Goal: Transaction & Acquisition: Purchase product/service

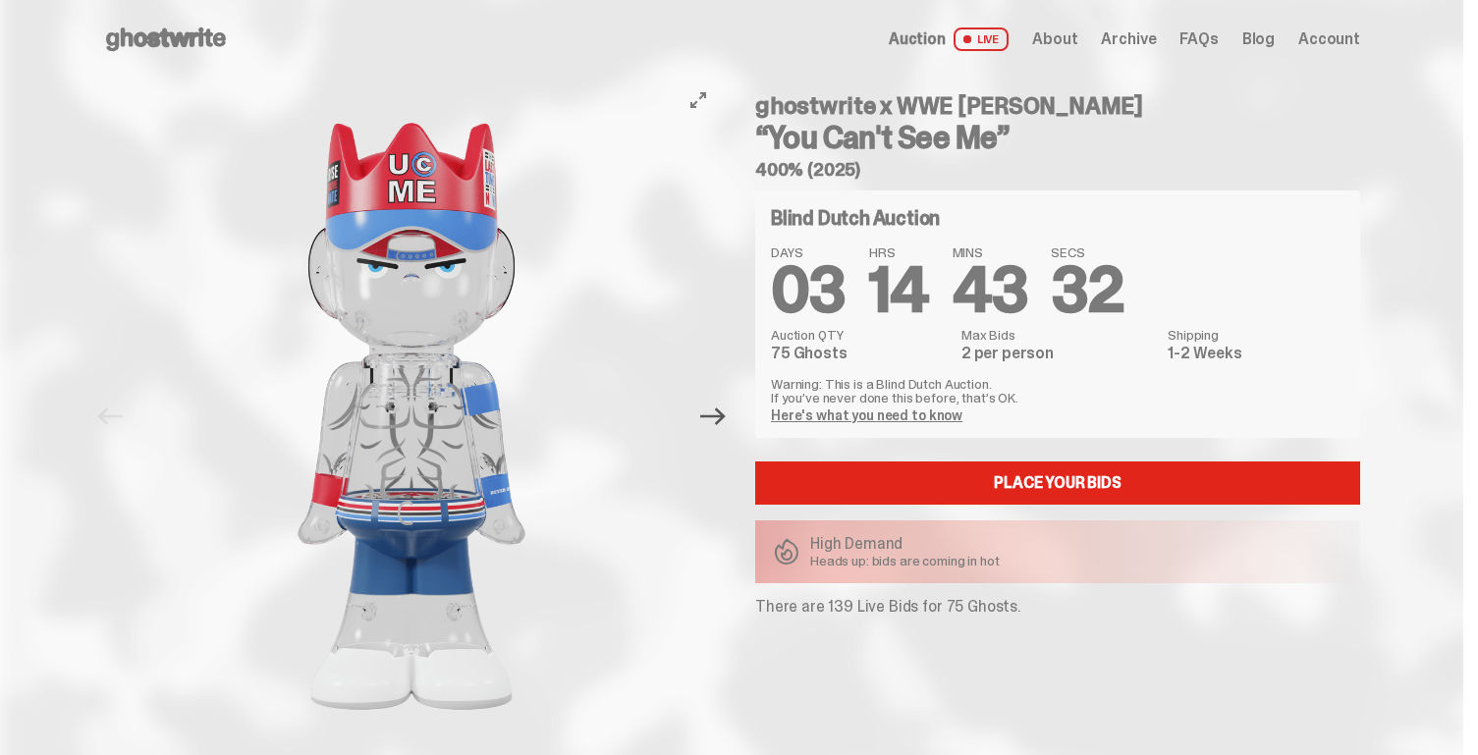
click at [721, 417] on icon "Next" at bounding box center [713, 416] width 26 height 26
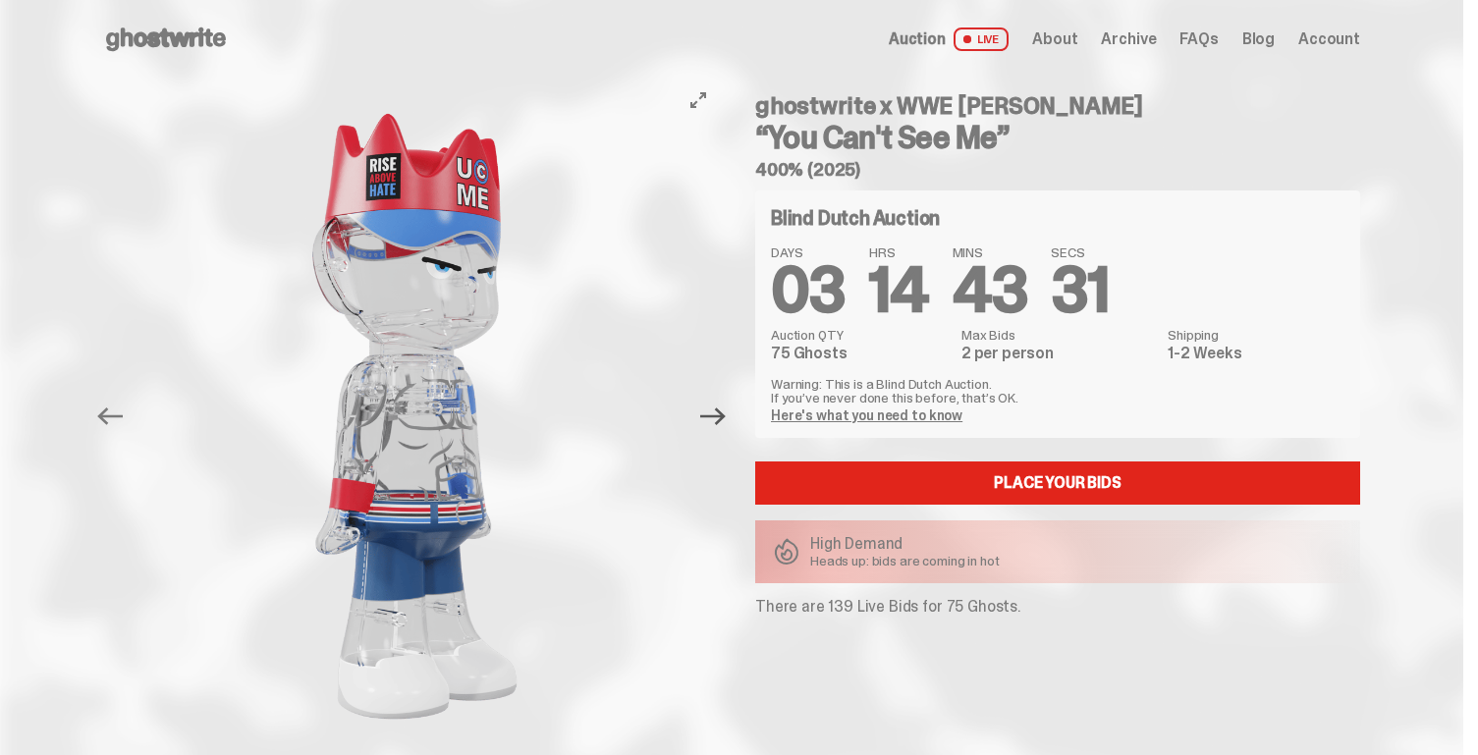
click at [721, 417] on icon "Next" at bounding box center [713, 416] width 26 height 26
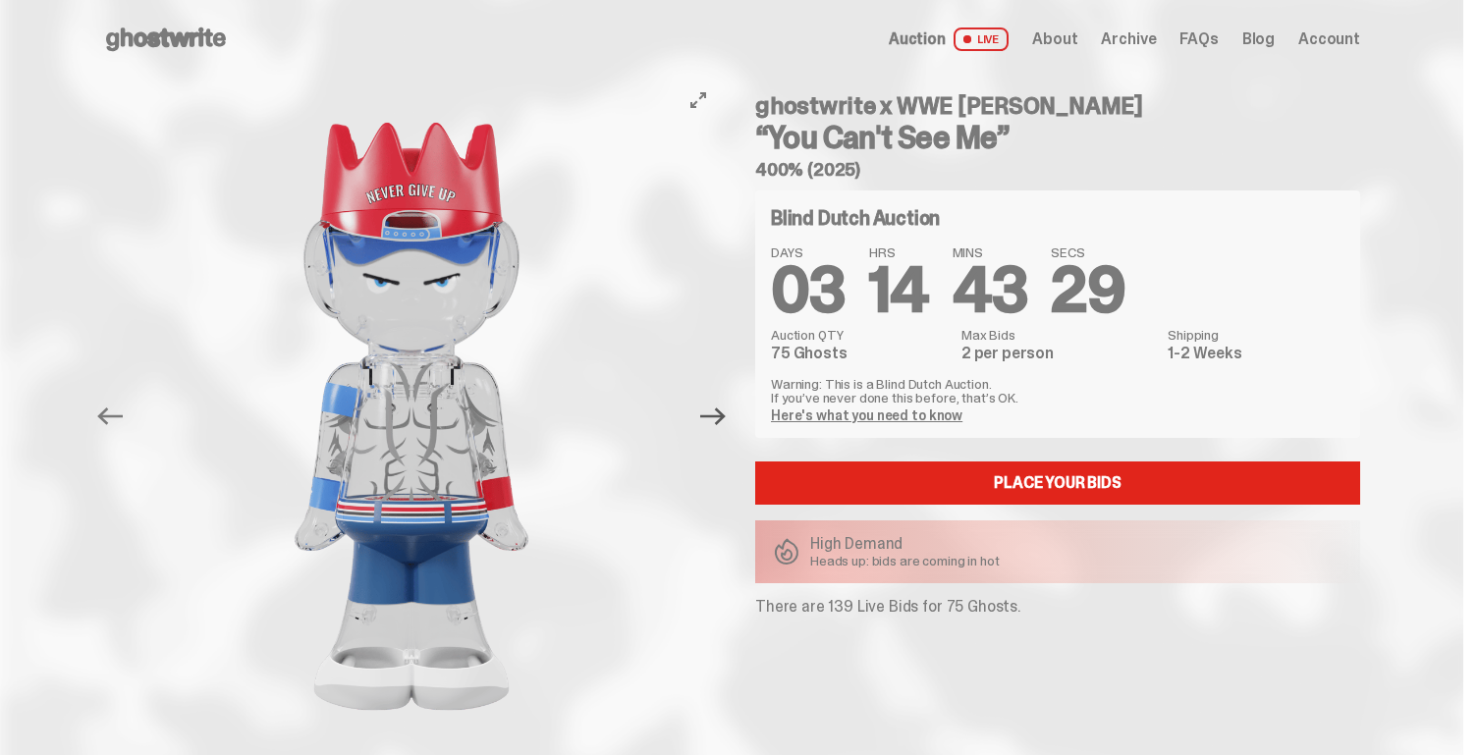
click at [720, 417] on icon "Next" at bounding box center [713, 416] width 26 height 26
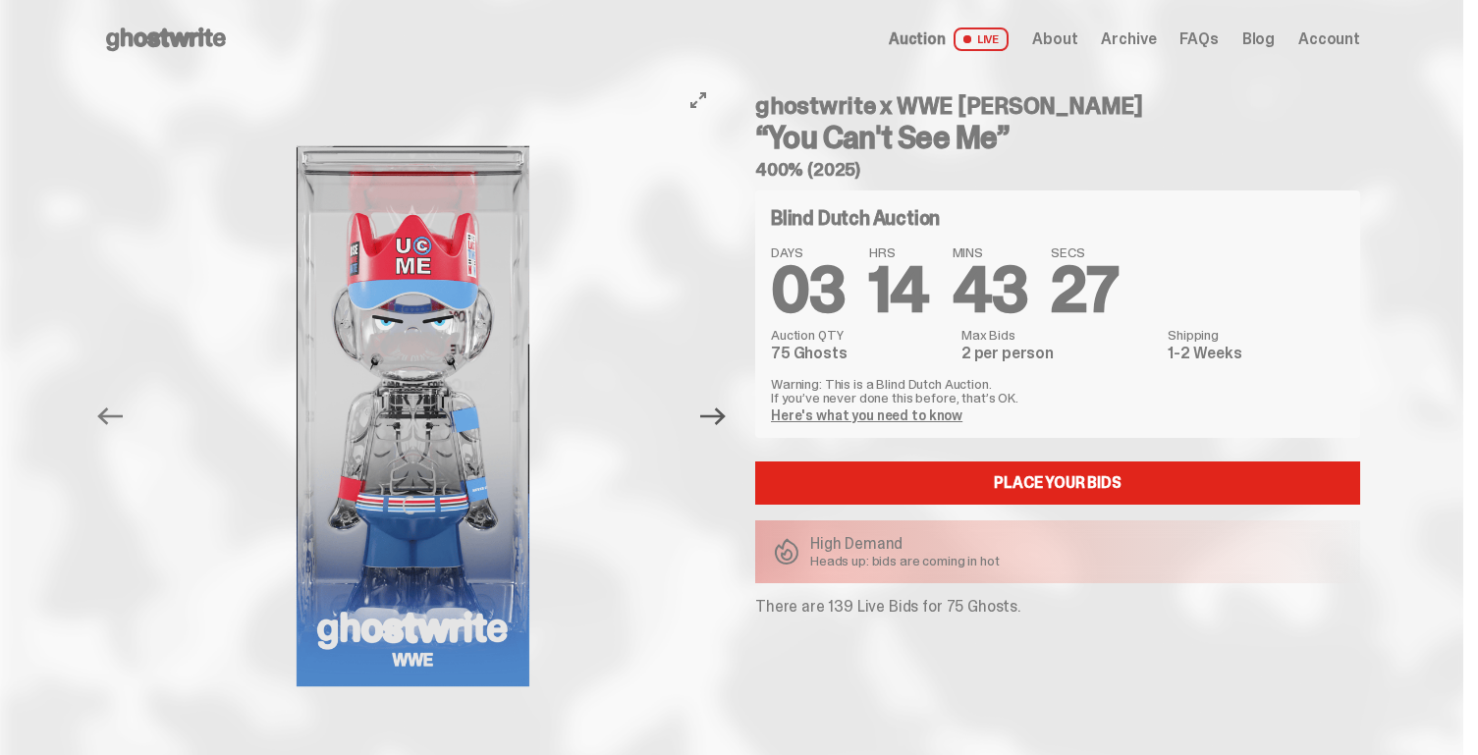
click at [720, 417] on icon "Next" at bounding box center [713, 416] width 26 height 26
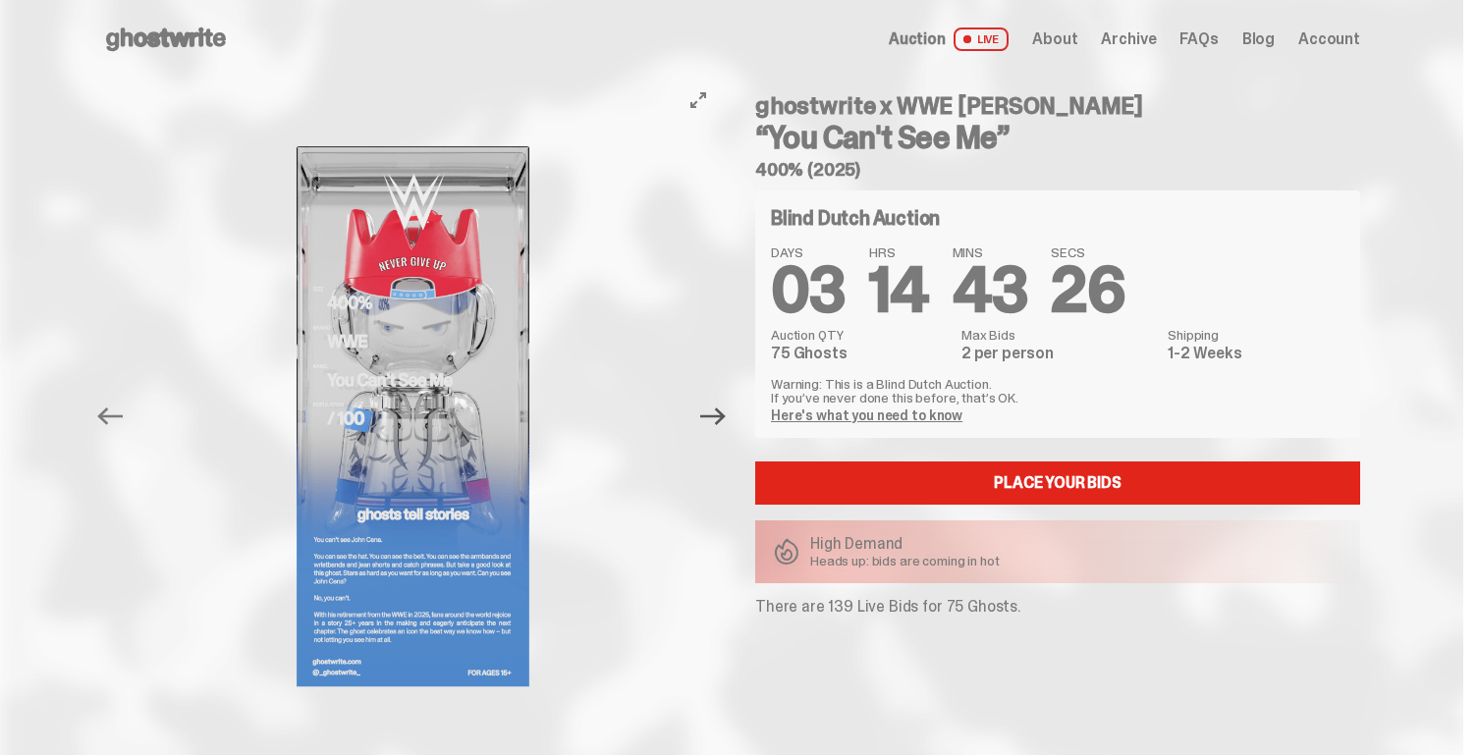
click at [720, 417] on icon "Next" at bounding box center [713, 416] width 26 height 26
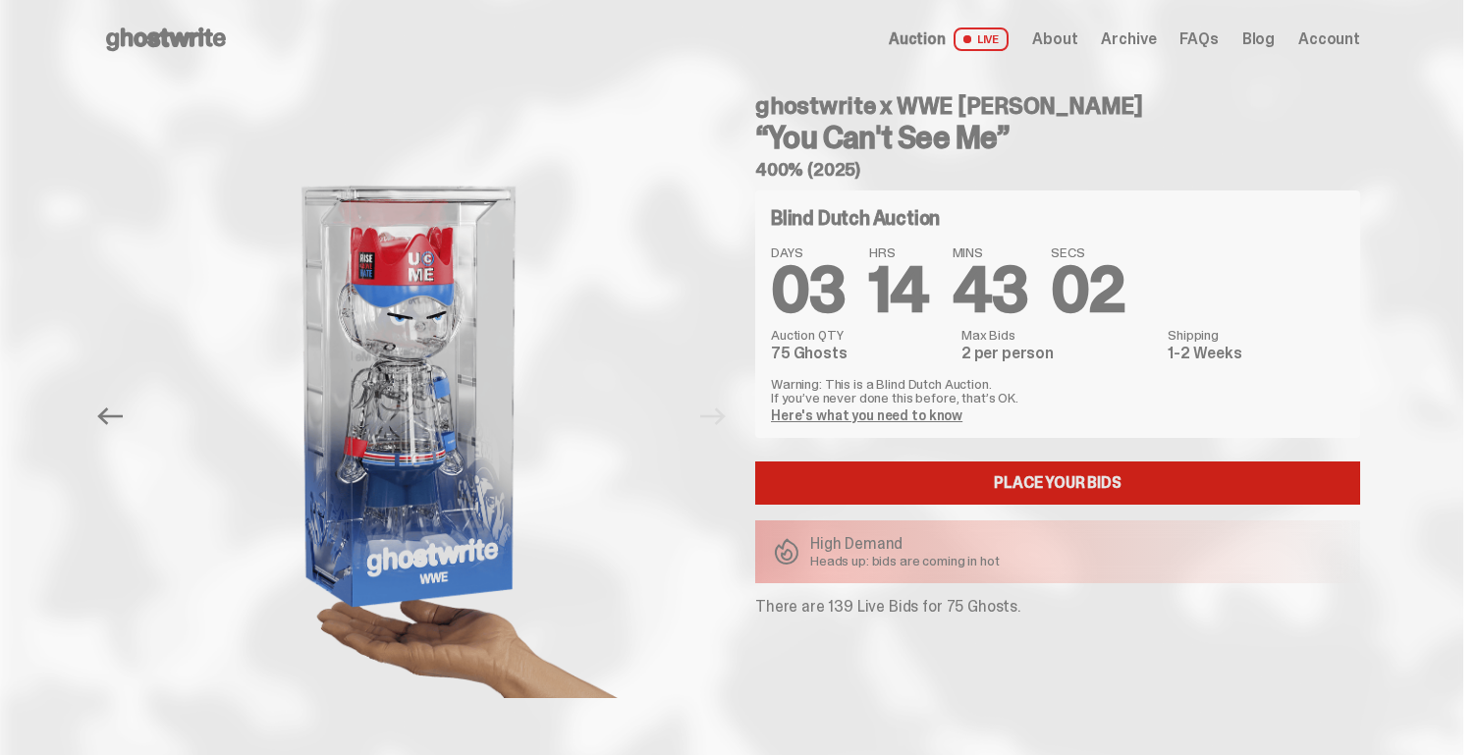
click at [846, 491] on link "Place your Bids" at bounding box center [1057, 482] width 605 height 43
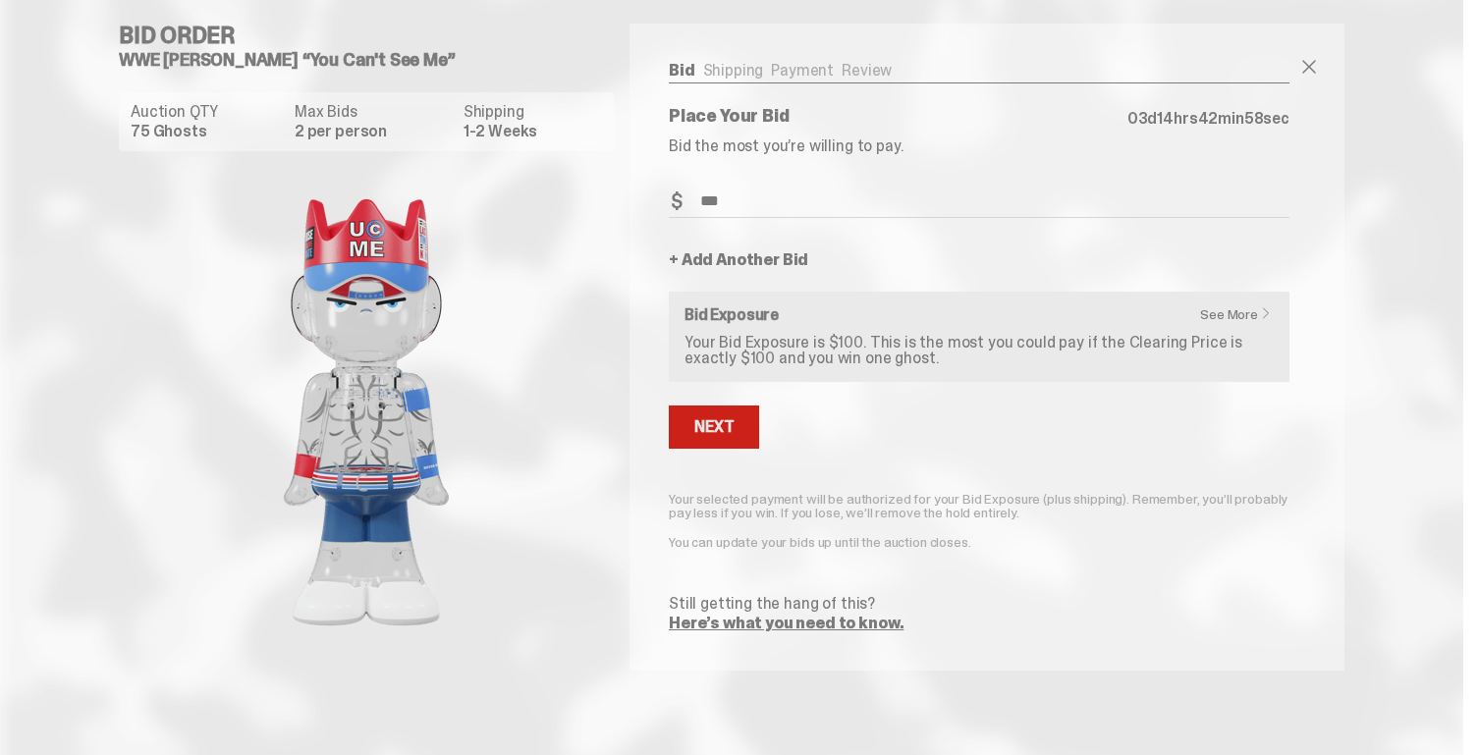
type input "***"
click at [714, 430] on div "Next" at bounding box center [713, 427] width 39 height 16
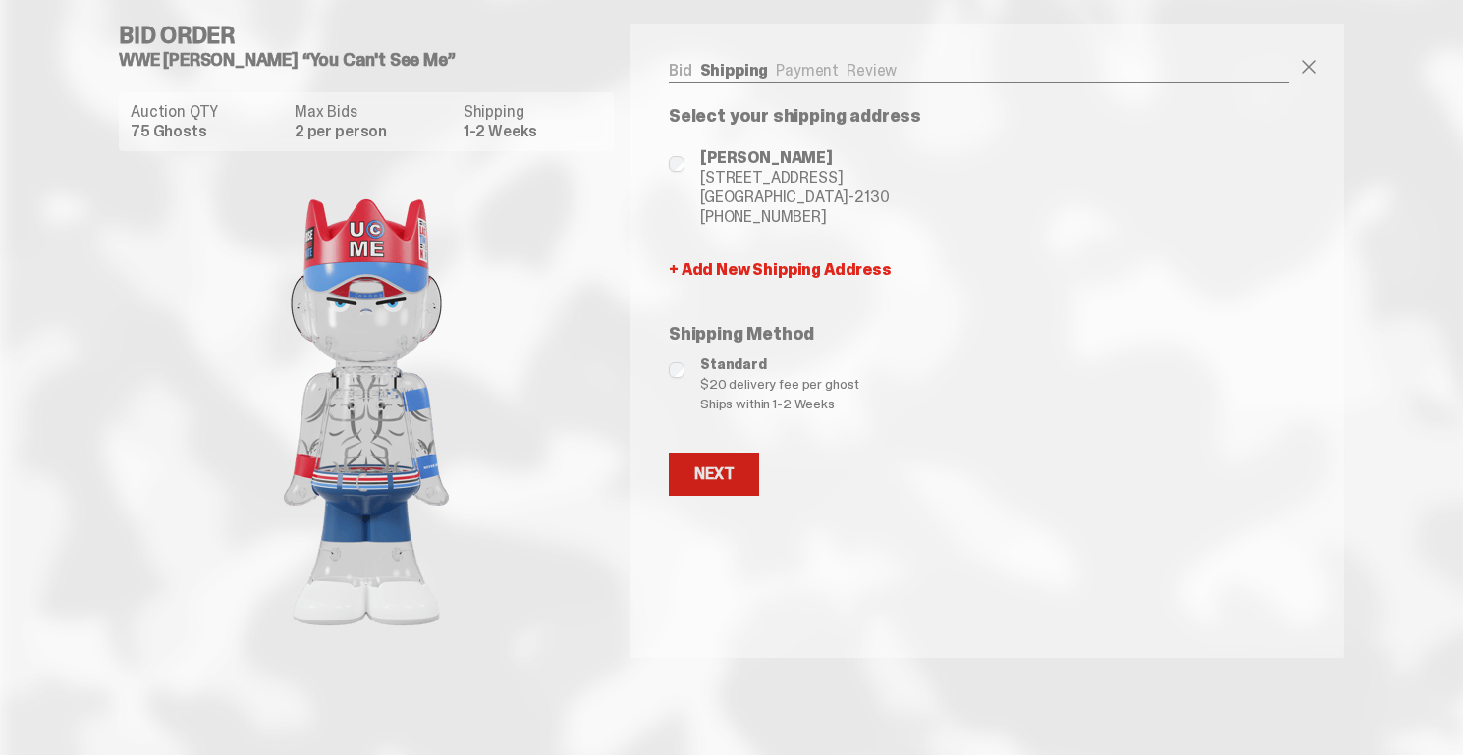
click at [724, 476] on div "Next" at bounding box center [713, 474] width 39 height 16
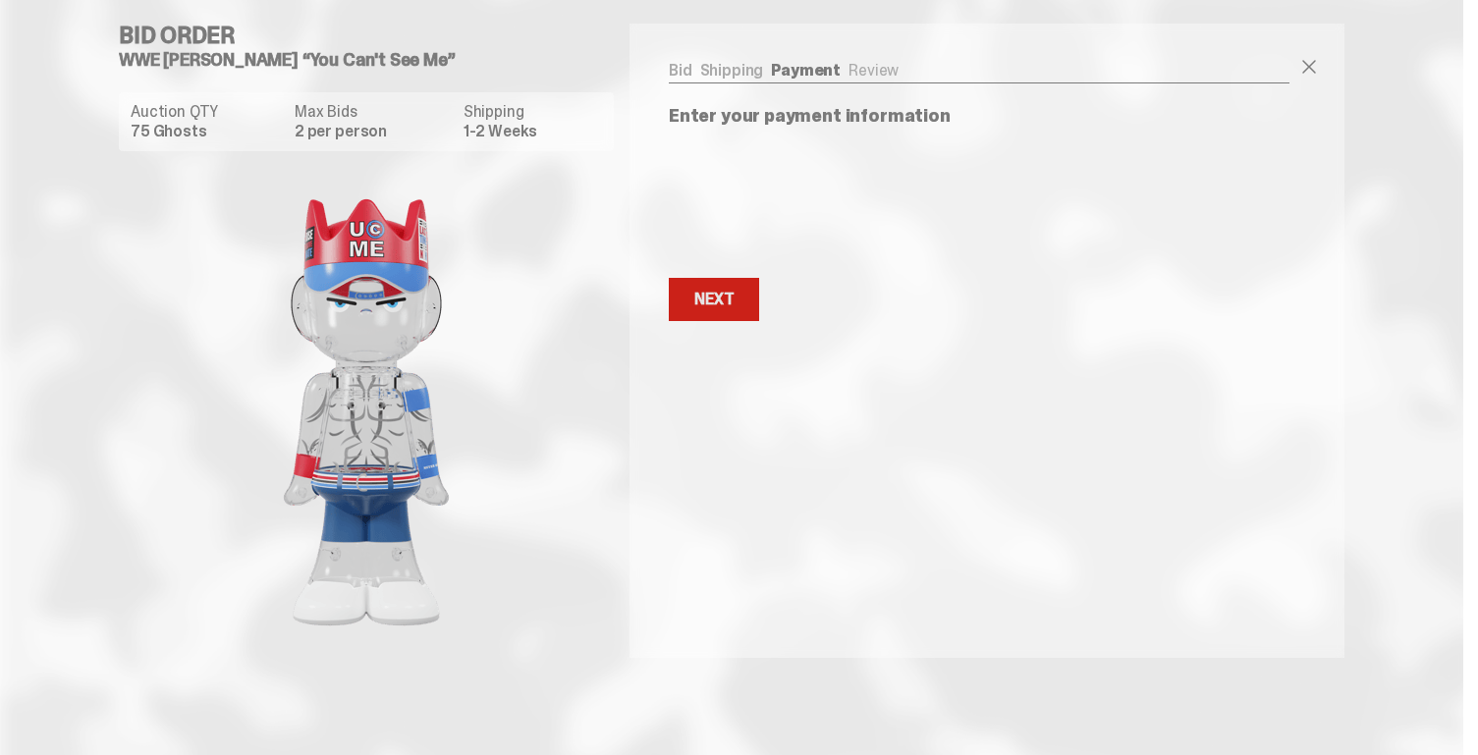
click at [742, 301] on button "Next Next" at bounding box center [714, 299] width 90 height 43
click at [734, 281] on button "Next Next" at bounding box center [714, 299] width 90 height 43
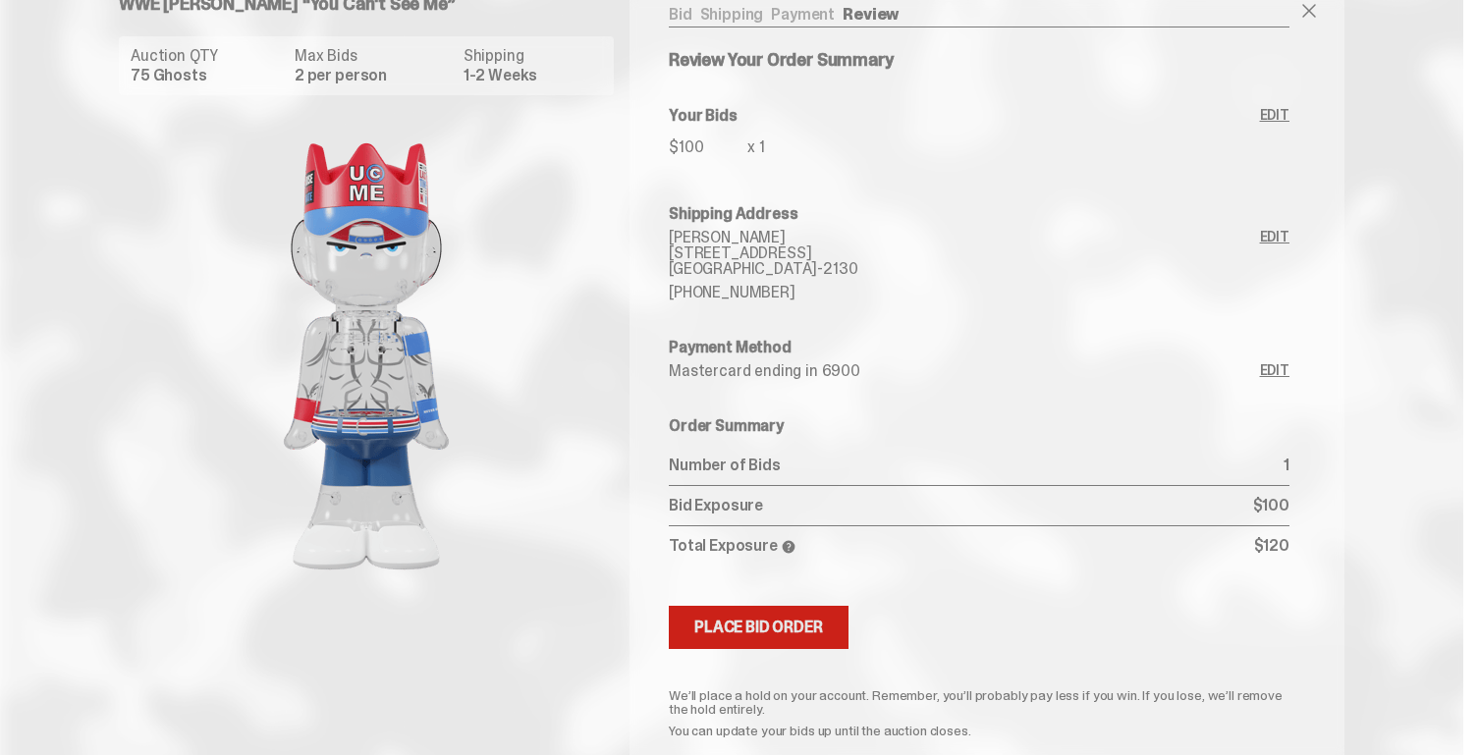
scroll to position [66, 0]
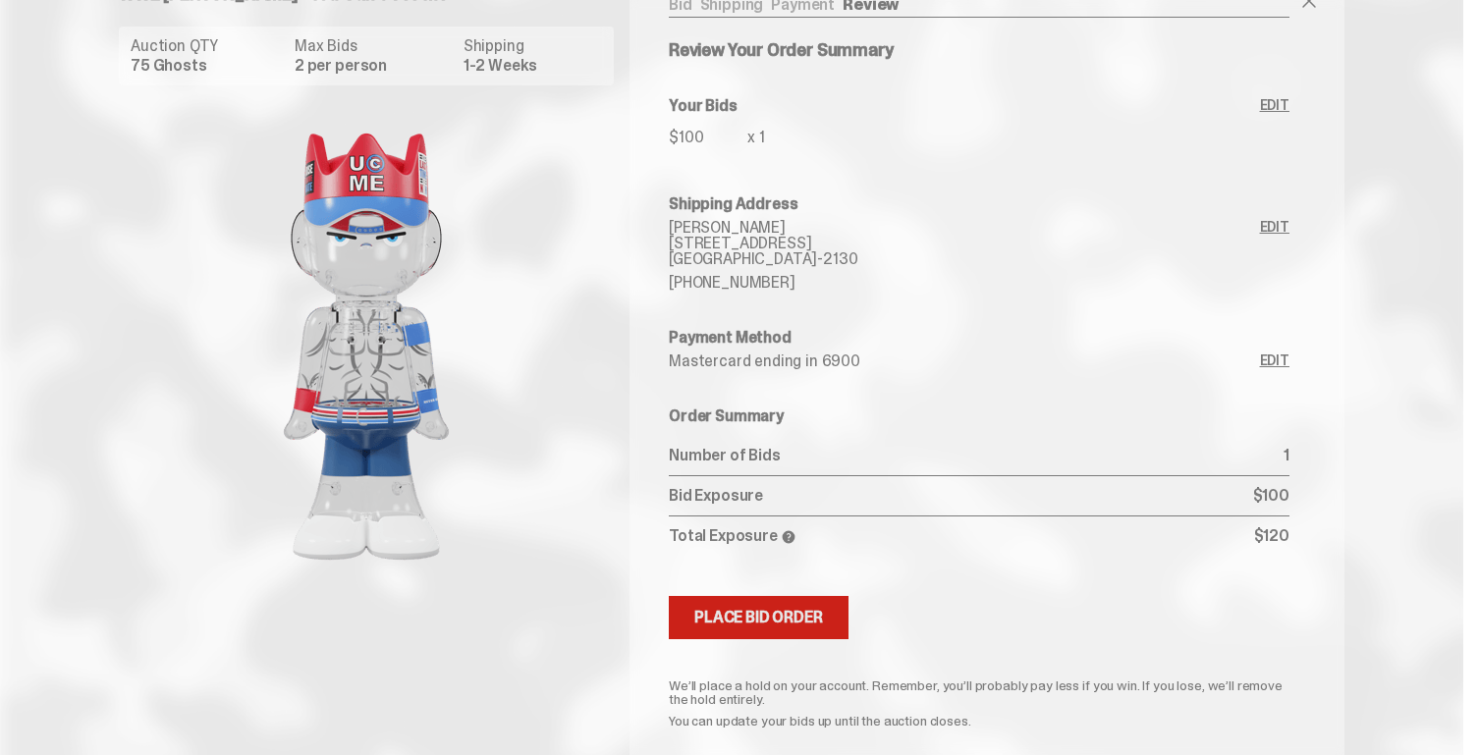
click at [731, 606] on button "Submitting Bids Place Bid Order" at bounding box center [759, 617] width 180 height 43
